Goal: Task Accomplishment & Management: Complete application form

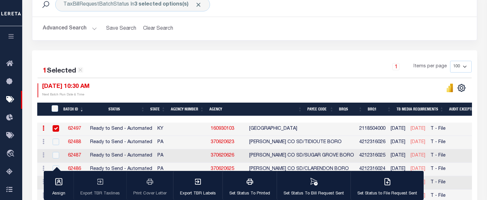
scroll to position [99, 0]
click at [286, 85] on div at bounding box center [363, 90] width 217 height 14
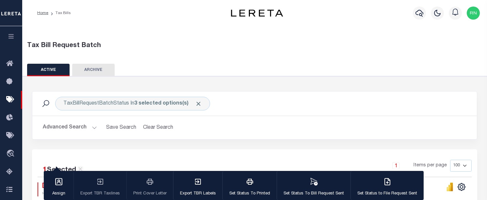
scroll to position [877, 0]
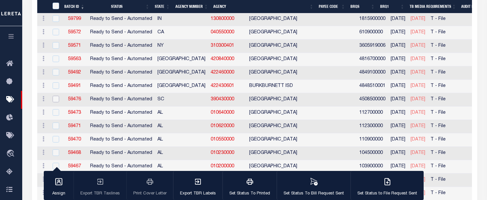
click at [57, 100] on input "checkbox" at bounding box center [56, 99] width 7 height 7
checkbox input "true"
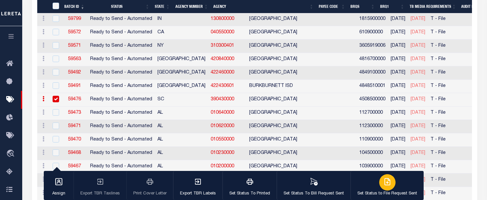
click at [385, 184] on icon "button" at bounding box center [387, 182] width 8 height 8
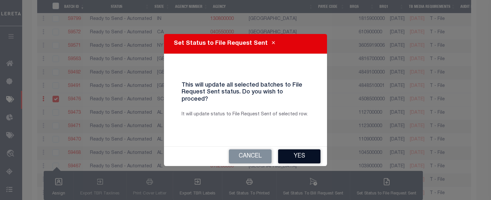
click at [298, 149] on button "Yes" at bounding box center [299, 156] width 42 height 14
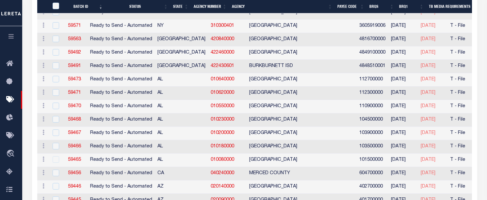
scroll to position [683, 0]
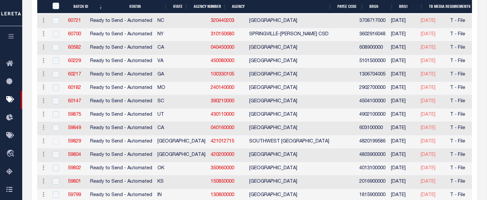
click at [8, 38] on icon "button" at bounding box center [12, 36] width 8 height 6
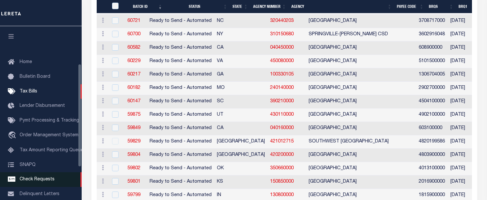
scroll to position [65, 0]
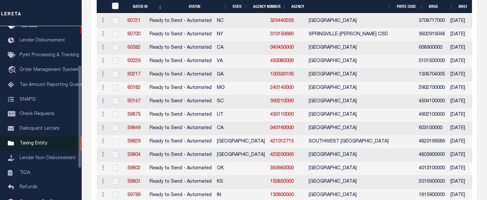
click at [32, 146] on span "Taxing Entity" at bounding box center [34, 143] width 28 height 5
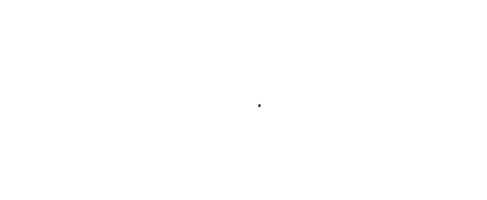
scroll to position [118, 0]
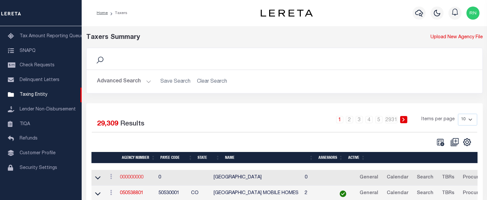
click at [136, 177] on link "000000000" at bounding box center [131, 177] width 23 height 5
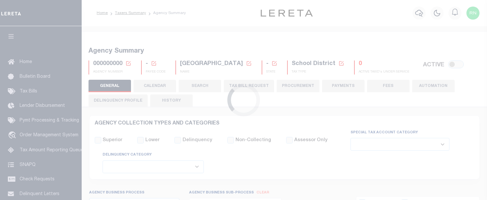
select select
click at [127, 62] on icon at bounding box center [128, 63] width 6 height 6
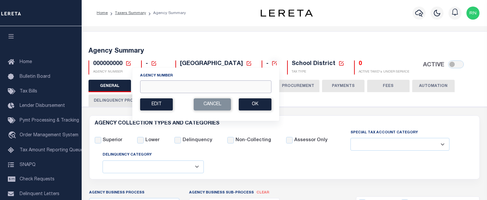
click at [160, 87] on input "Agency Number" at bounding box center [205, 86] width 131 height 13
type input "020070000"
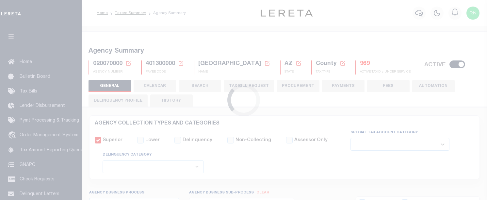
select select
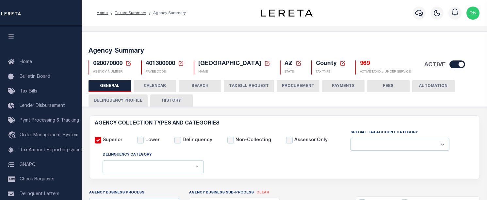
click at [259, 88] on button "TAX BILL REQUEST" at bounding box center [249, 86] width 50 height 12
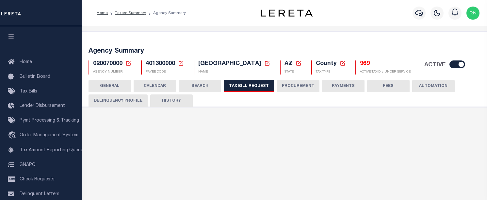
select select "28"
select select "22"
select select "true"
select select "14"
select select "1"
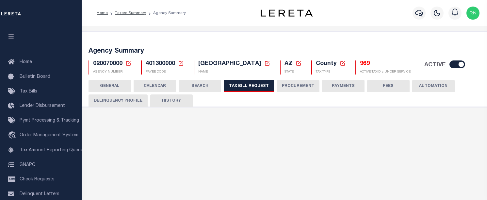
type input "000"
select select
select select "3"
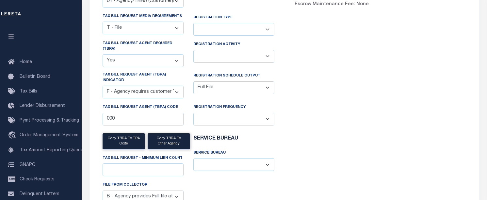
scroll to position [196, 0]
